Goal: Task Accomplishment & Management: Use online tool/utility

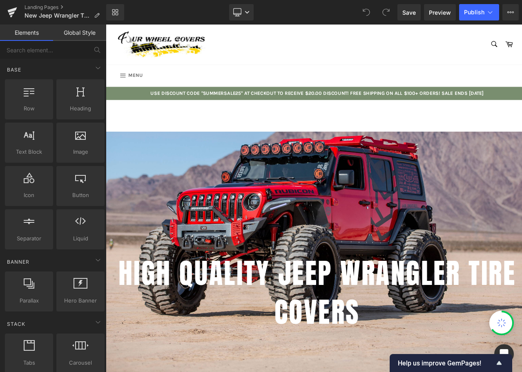
scroll to position [4044, 488]
